Goal: Task Accomplishment & Management: Use online tool/utility

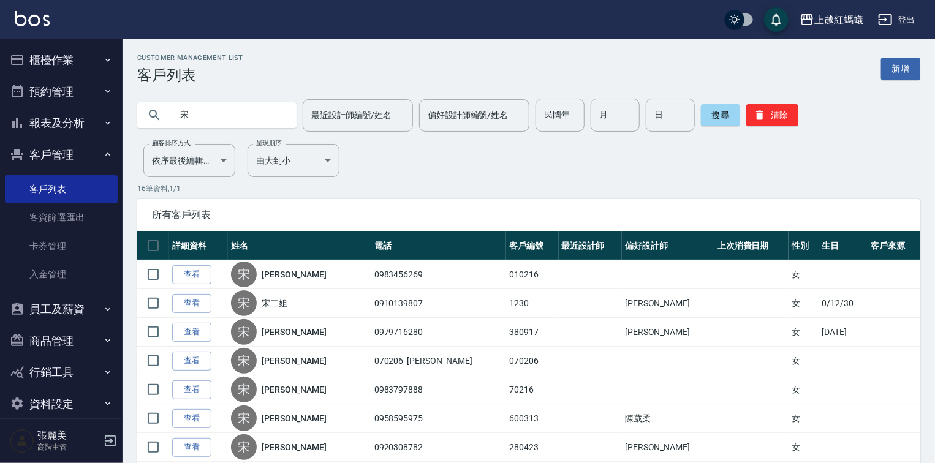
click at [475, 58] on div "Customer Management List 客戶列表 新增" at bounding box center [528, 69] width 783 height 30
click at [74, 60] on button "櫃檯作業" at bounding box center [61, 60] width 113 height 32
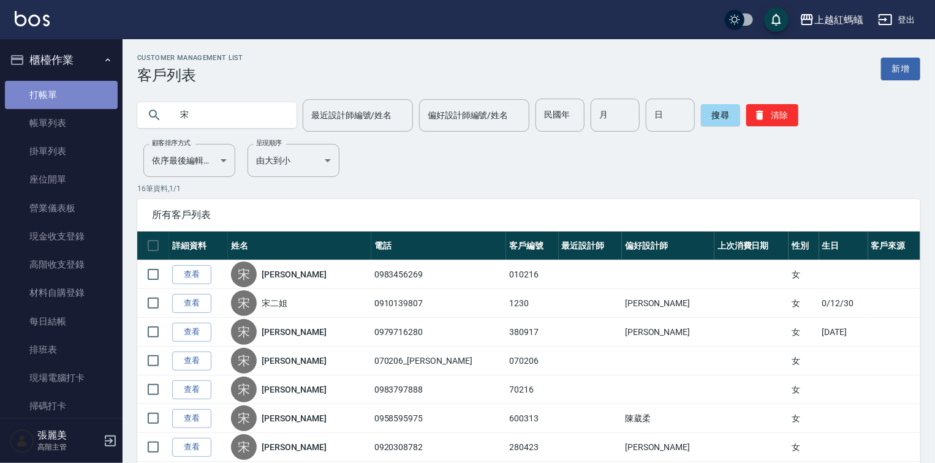
click at [81, 100] on link "打帳單" at bounding box center [61, 95] width 113 height 28
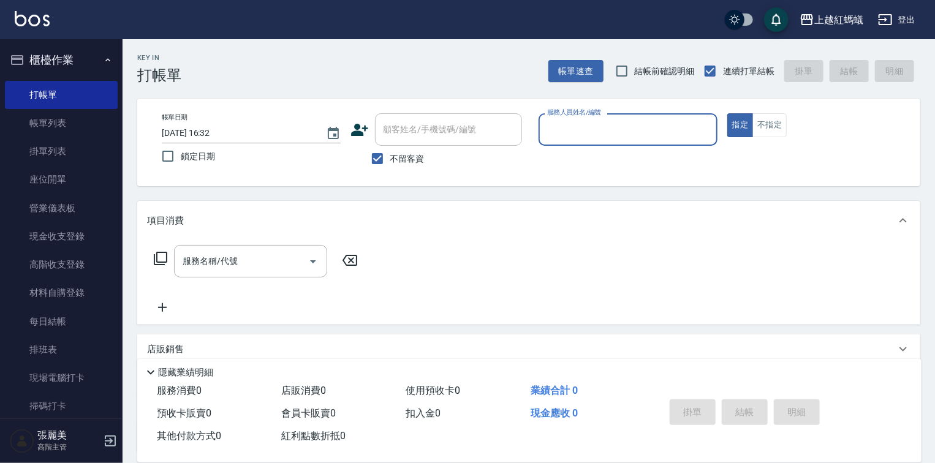
click at [634, 134] on input "服務人員姓名/編號" at bounding box center [628, 129] width 168 height 21
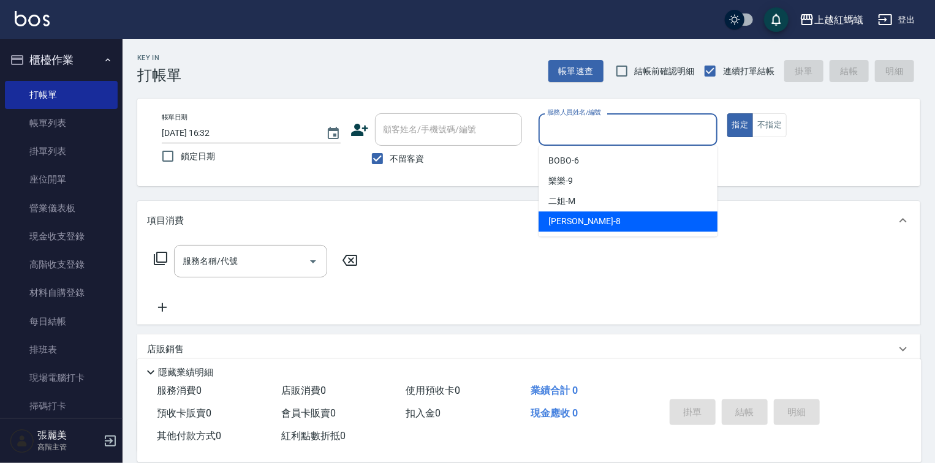
click at [586, 215] on div "[PERSON_NAME] -8" at bounding box center [627, 221] width 179 height 20
type input "[PERSON_NAME]-8"
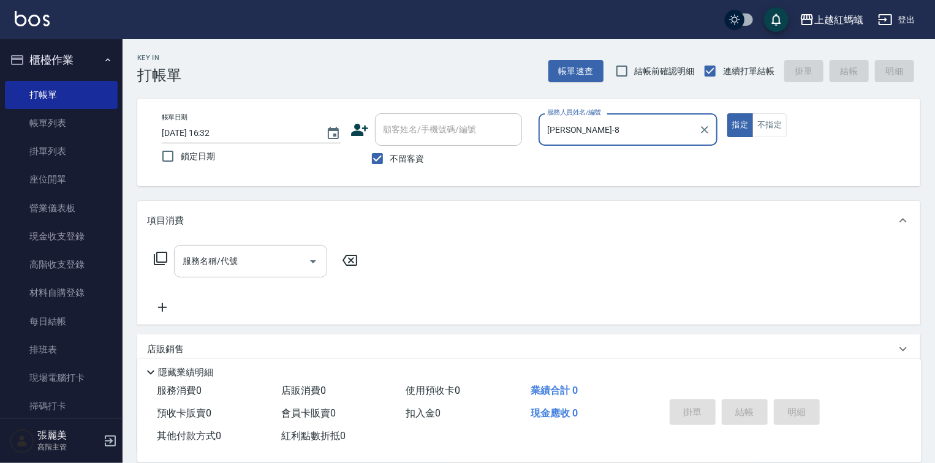
click at [221, 262] on div "服務名稱/代號 服務名稱/代號" at bounding box center [250, 261] width 153 height 32
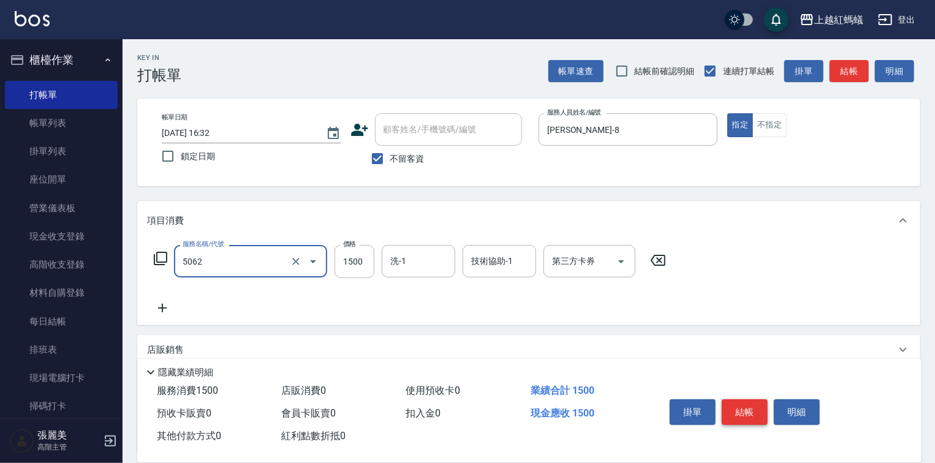
type input "花式燙髮(中)(5062)"
click at [758, 404] on button "結帳" at bounding box center [745, 412] width 46 height 26
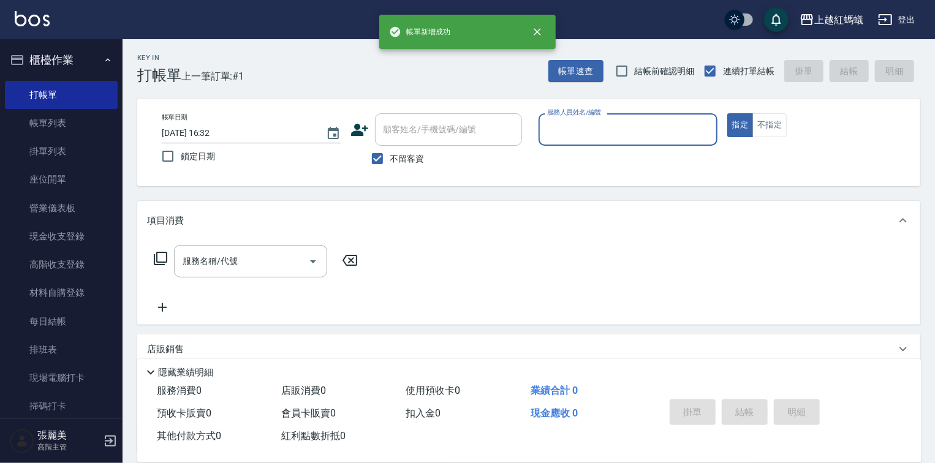
click at [619, 142] on div "服務人員姓名/編號" at bounding box center [627, 129] width 179 height 32
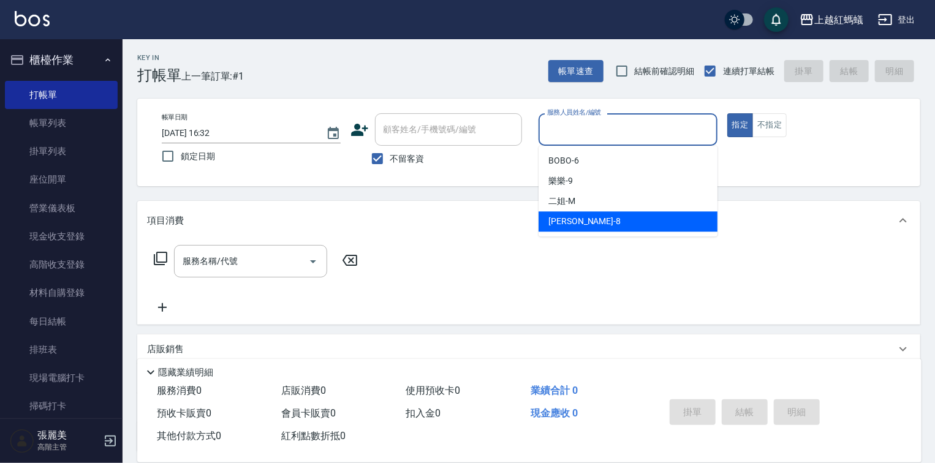
click at [587, 214] on div "[PERSON_NAME] -8" at bounding box center [627, 221] width 179 height 20
type input "[PERSON_NAME]-8"
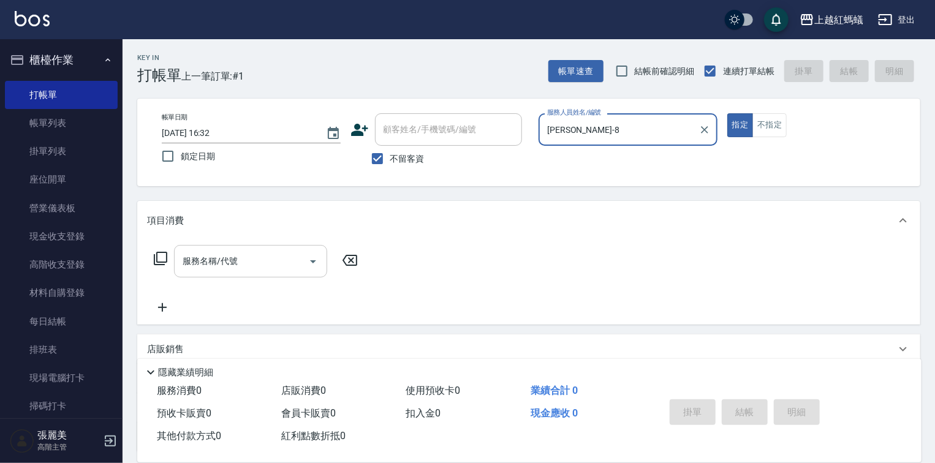
click at [246, 260] on input "服務名稱/代號" at bounding box center [241, 261] width 124 height 21
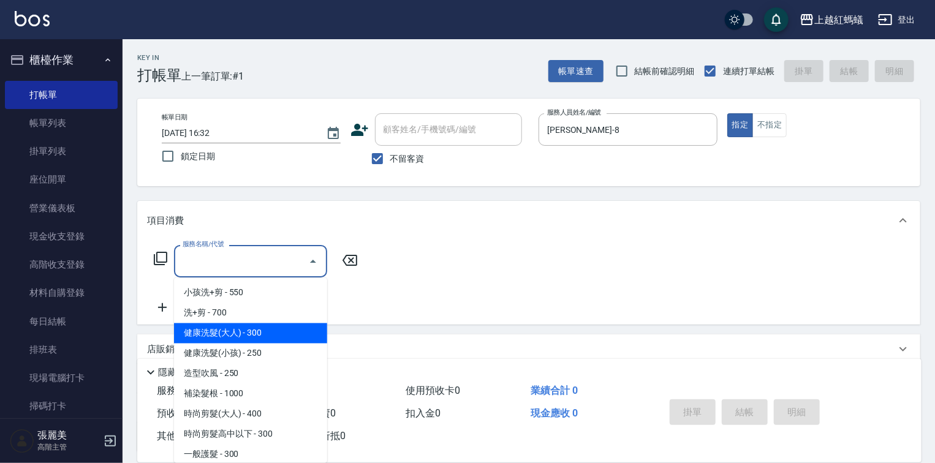
click at [247, 329] on span "健康洗髮(大人) - 300" at bounding box center [250, 333] width 153 height 20
type input "健康洗髮(大人)(201)"
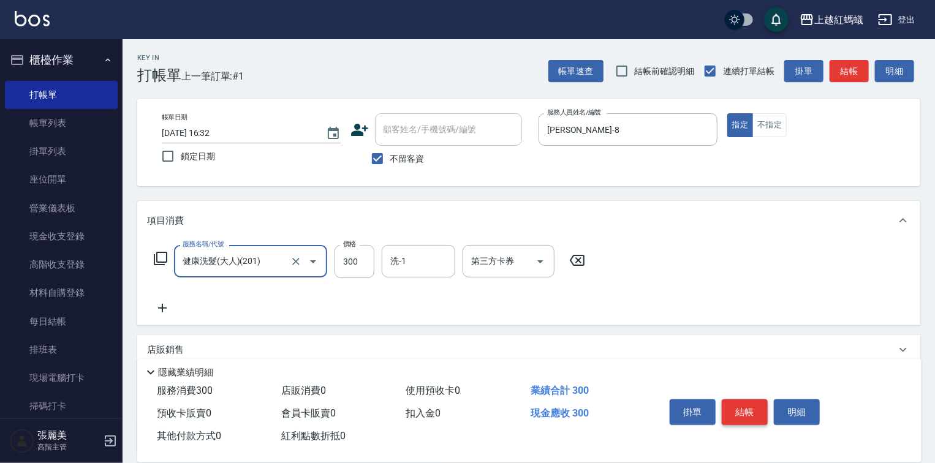
click at [753, 412] on button "結帳" at bounding box center [745, 412] width 46 height 26
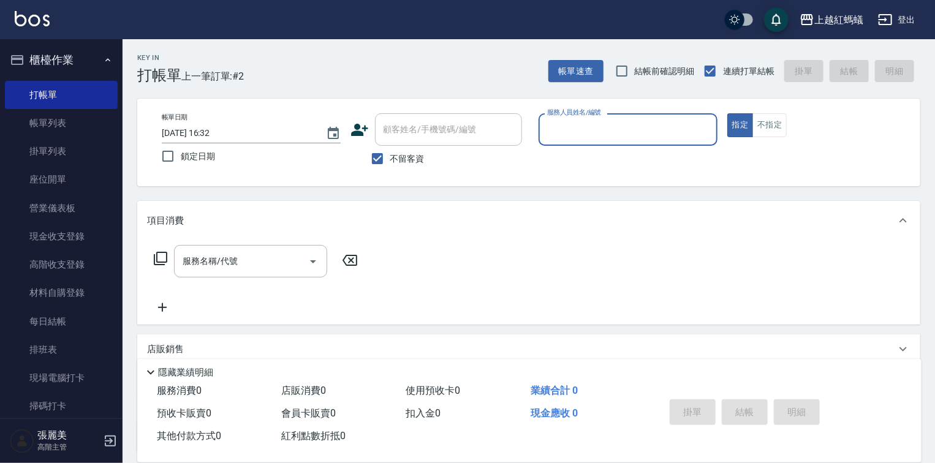
click at [619, 131] on input "服務人員姓名/編號" at bounding box center [628, 129] width 168 height 21
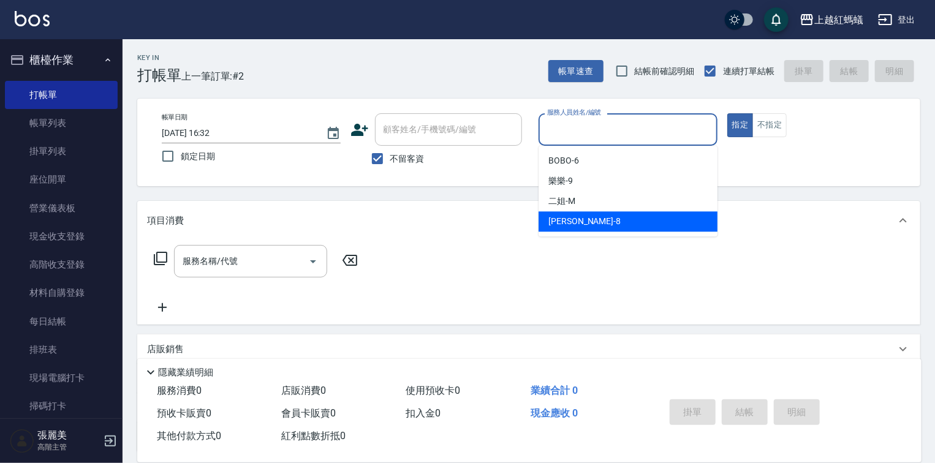
click at [597, 223] on div "[PERSON_NAME] -8" at bounding box center [627, 221] width 179 height 20
type input "[PERSON_NAME]-8"
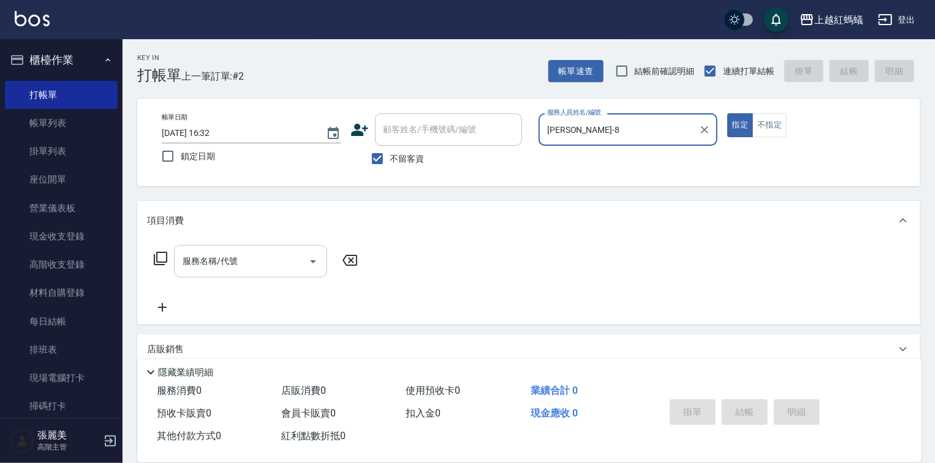
click at [238, 257] on input "服務名稱/代號" at bounding box center [241, 261] width 124 height 21
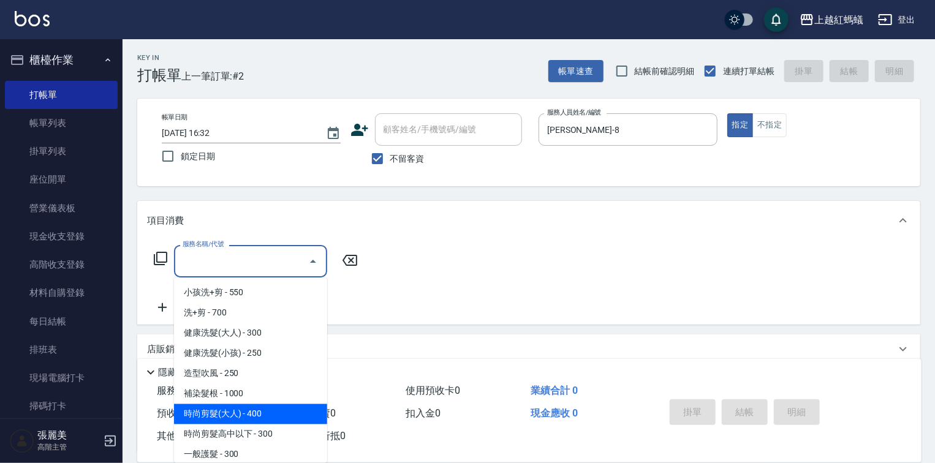
click at [281, 412] on span "時尚剪髮(大人) - 400" at bounding box center [250, 414] width 153 height 20
type input "時尚剪髮(大人)(301)"
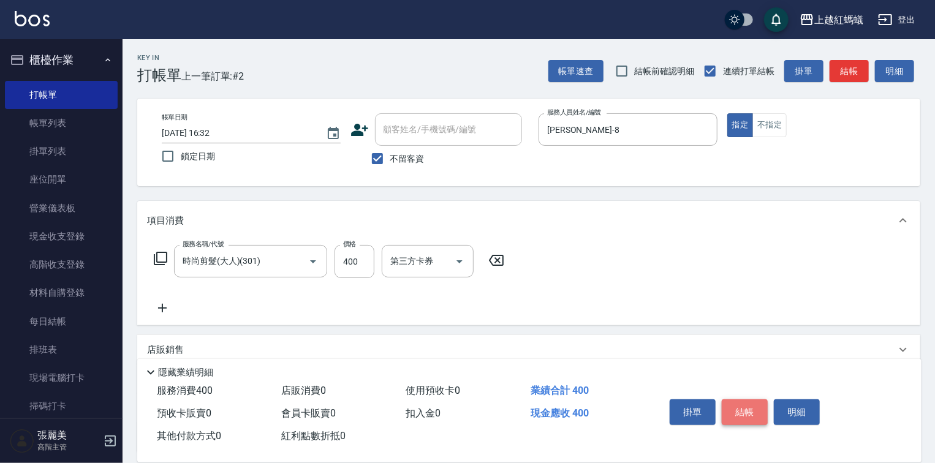
click at [742, 409] on button "結帳" at bounding box center [745, 412] width 46 height 26
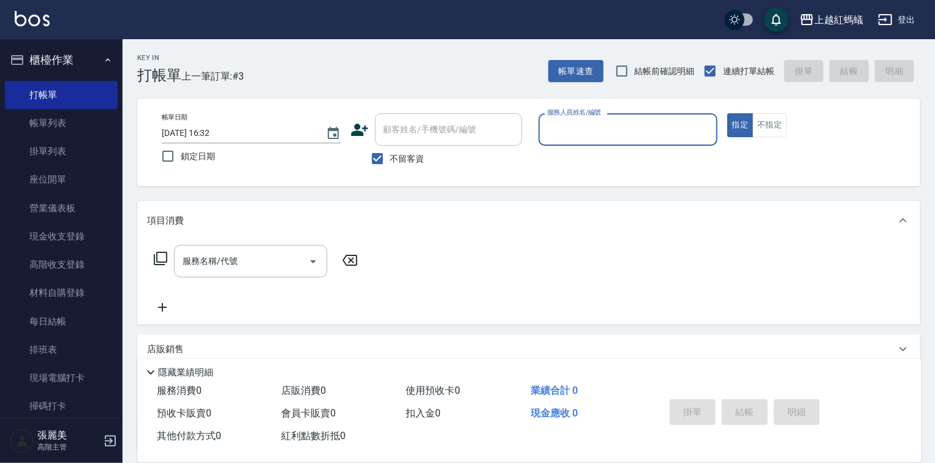
click at [605, 128] on input "服務人員姓名/編號" at bounding box center [628, 129] width 168 height 21
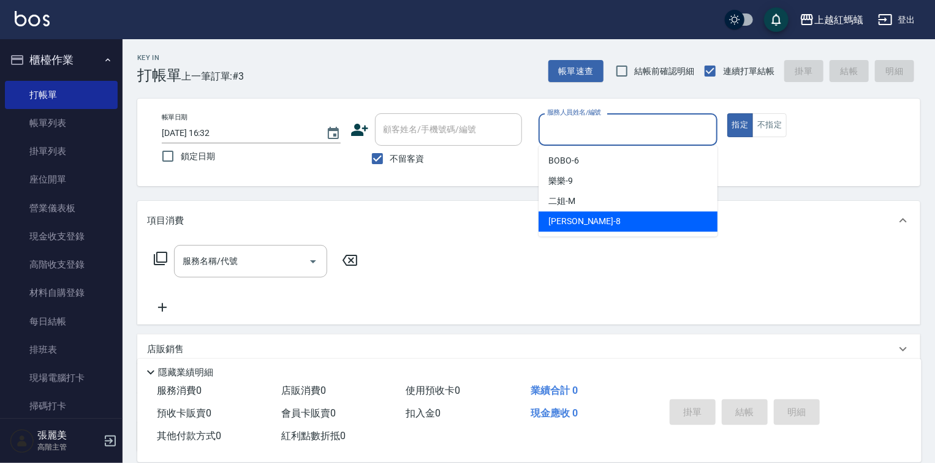
click at [603, 228] on div "[PERSON_NAME] -8" at bounding box center [627, 221] width 179 height 20
type input "[PERSON_NAME]-8"
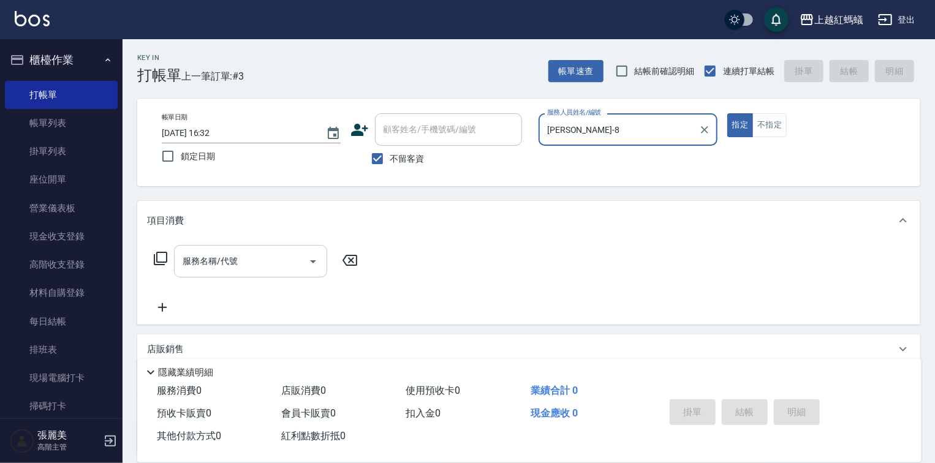
click at [226, 254] on div "服務名稱/代號 服務名稱/代號" at bounding box center [250, 261] width 153 height 32
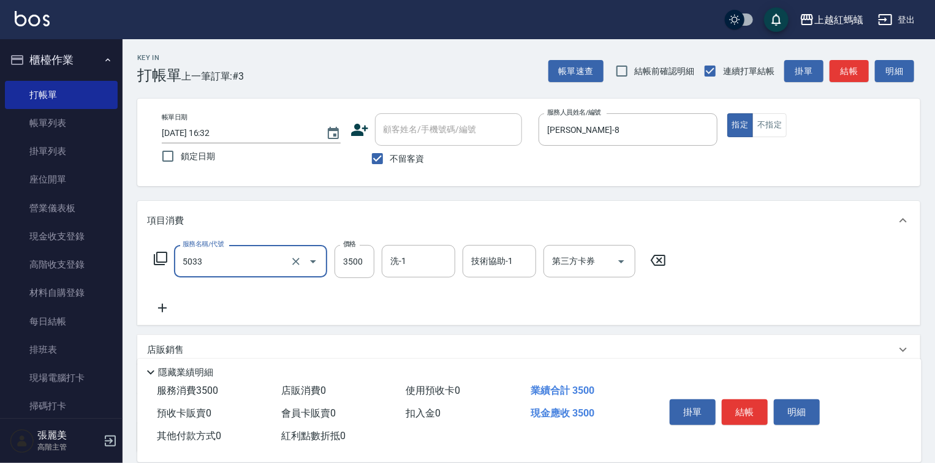
type input "溫塑燙(長)(5033)"
type input "3000"
click at [737, 410] on button "結帳" at bounding box center [745, 412] width 46 height 26
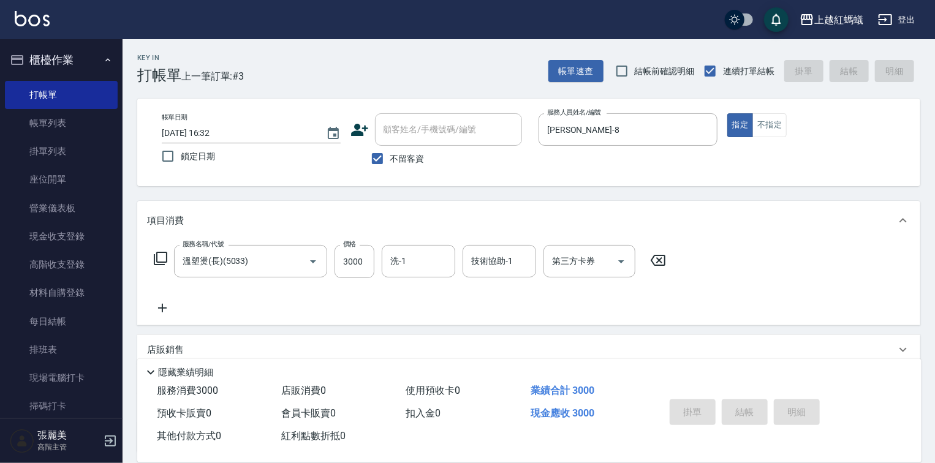
type input "[DATE] 16:33"
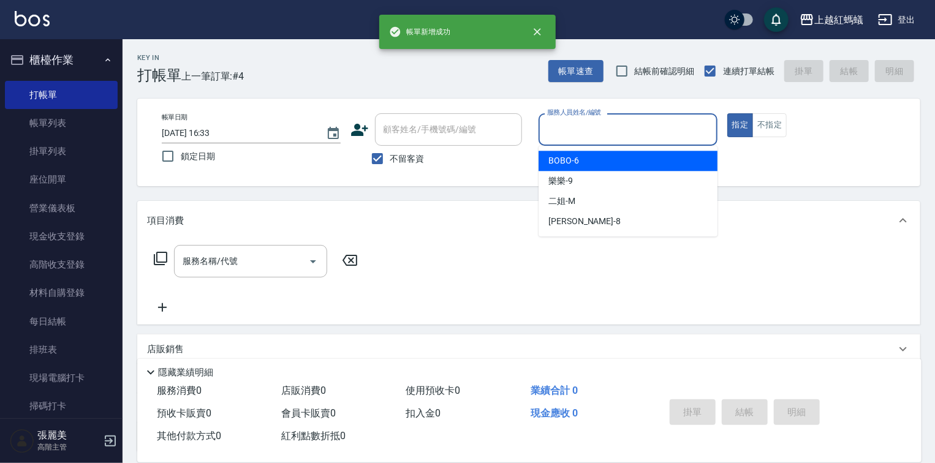
click at [592, 137] on input "服務人員姓名/編號" at bounding box center [628, 129] width 168 height 21
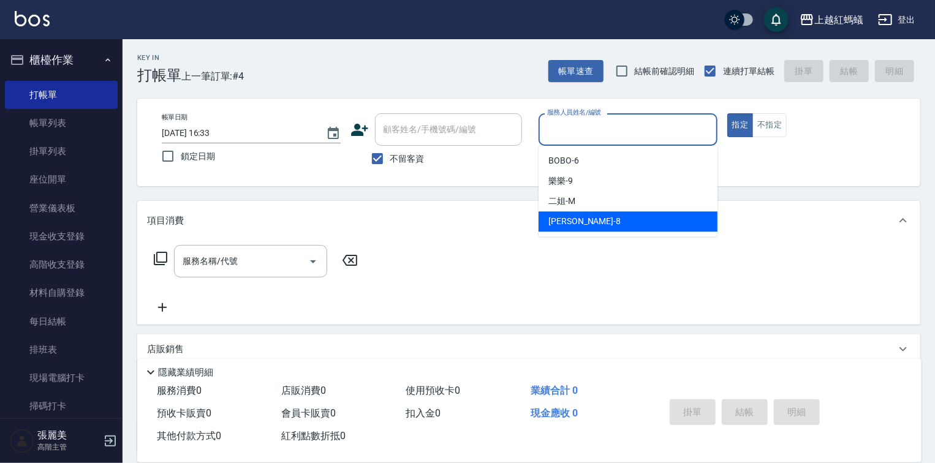
click at [596, 223] on div "[PERSON_NAME] -8" at bounding box center [627, 221] width 179 height 20
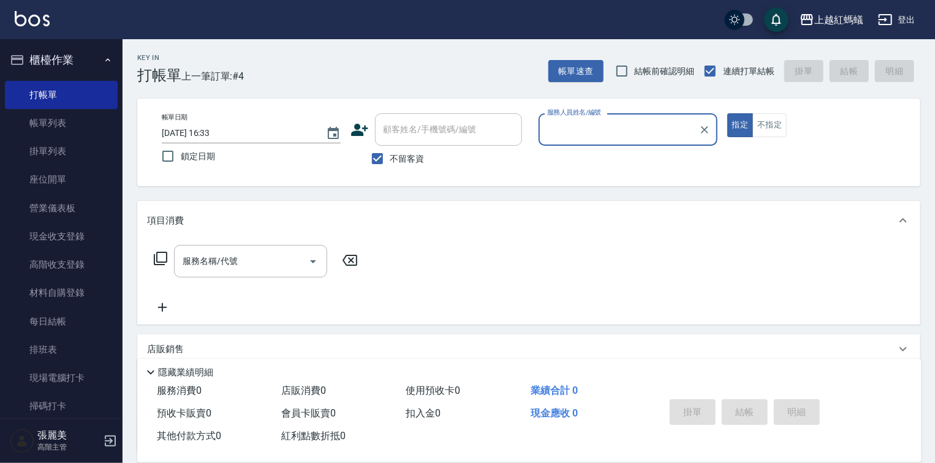
type input "[PERSON_NAME]-8"
click at [257, 266] on input "服務名稱/代號" at bounding box center [241, 261] width 124 height 21
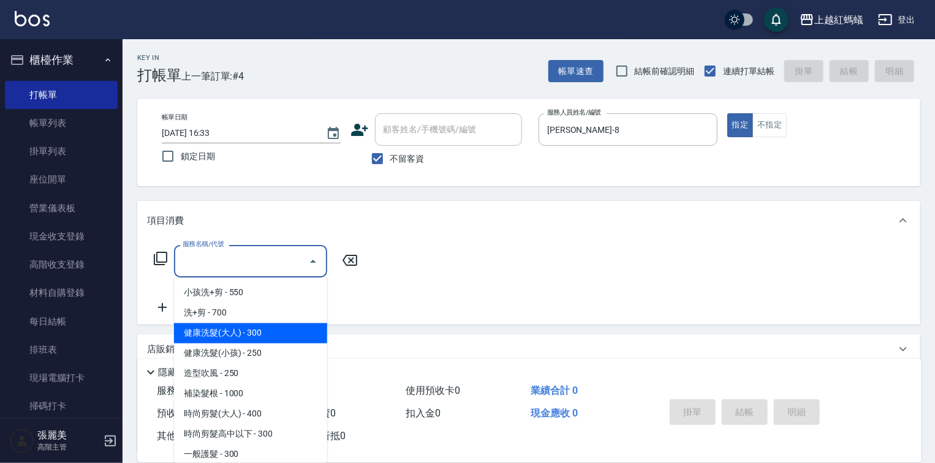
click at [284, 336] on span "健康洗髮(大人) - 300" at bounding box center [250, 333] width 153 height 20
type input "健康洗髮(大人)(201)"
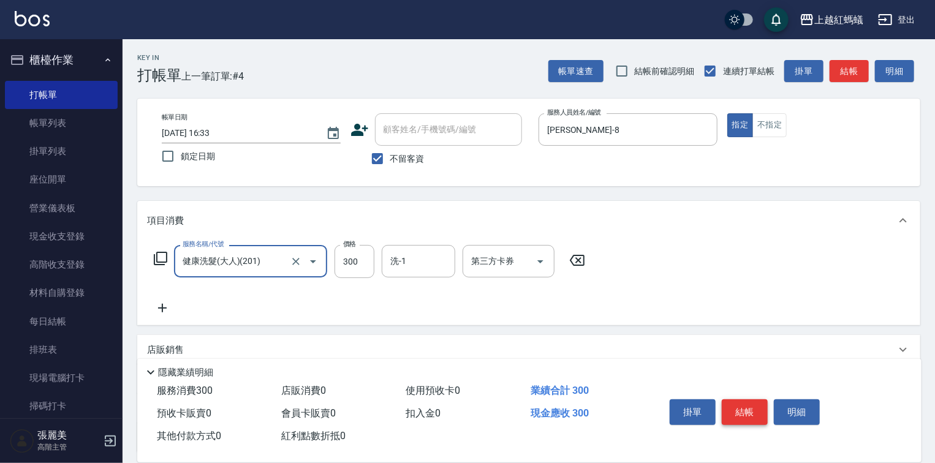
click at [734, 410] on button "結帳" at bounding box center [745, 412] width 46 height 26
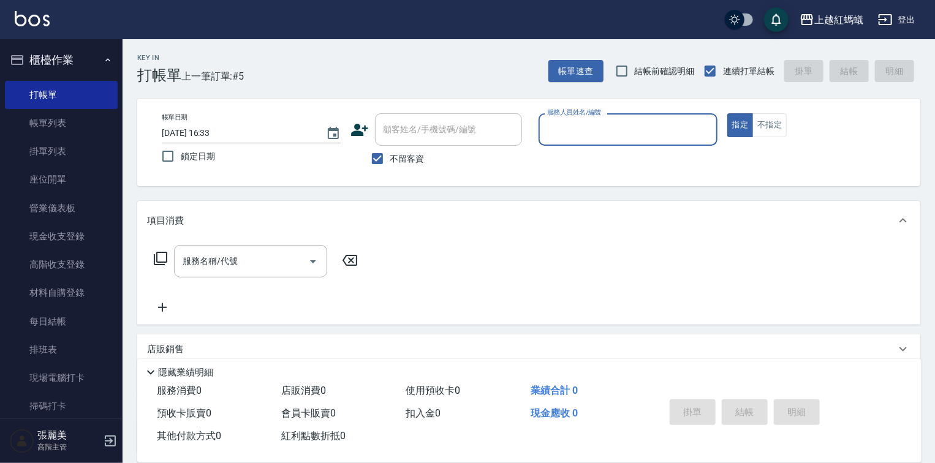
click at [578, 140] on input "服務人員姓名/編號" at bounding box center [628, 129] width 168 height 21
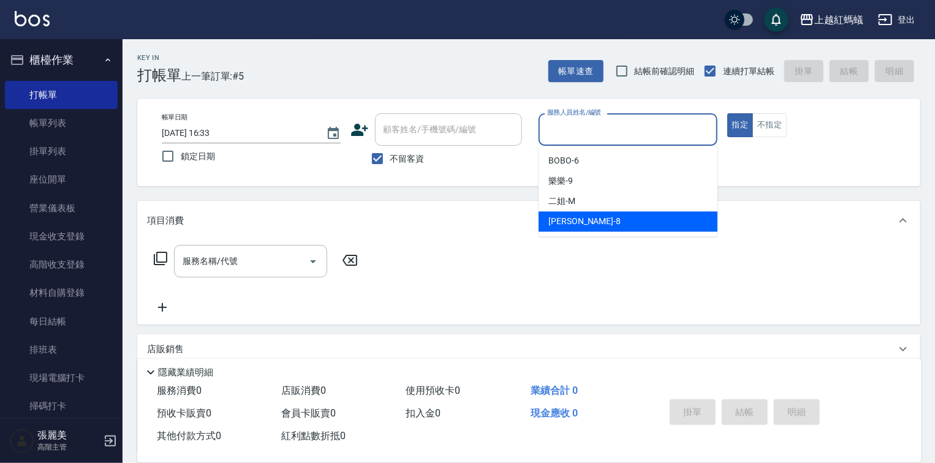
click at [587, 222] on div "[PERSON_NAME] -8" at bounding box center [627, 221] width 179 height 20
type input "[PERSON_NAME]-8"
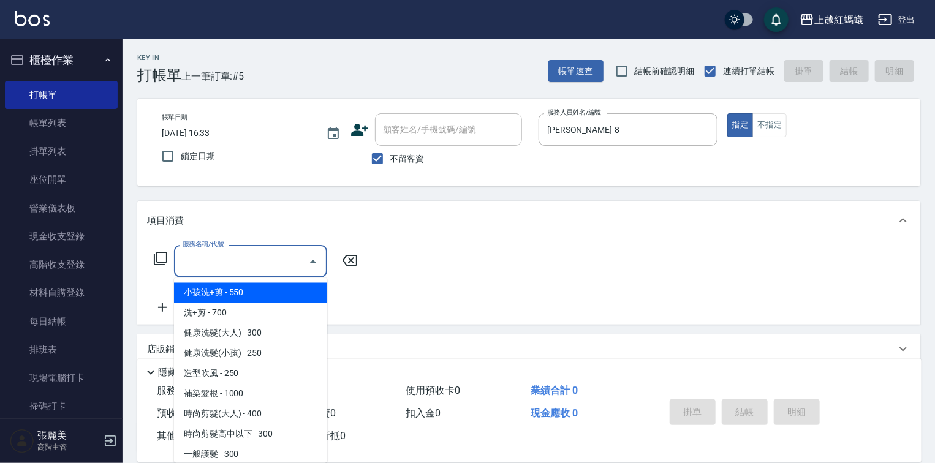
click at [258, 265] on input "服務名稱/代號" at bounding box center [241, 261] width 124 height 21
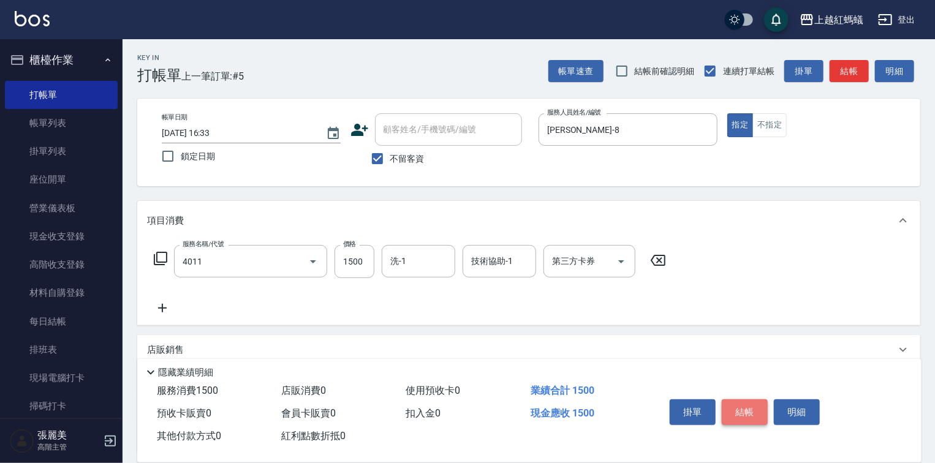
type input "花粉染髮(短)(4011)"
click at [747, 407] on button "結帳" at bounding box center [745, 412] width 46 height 26
